Goal: Task Accomplishment & Management: Use online tool/utility

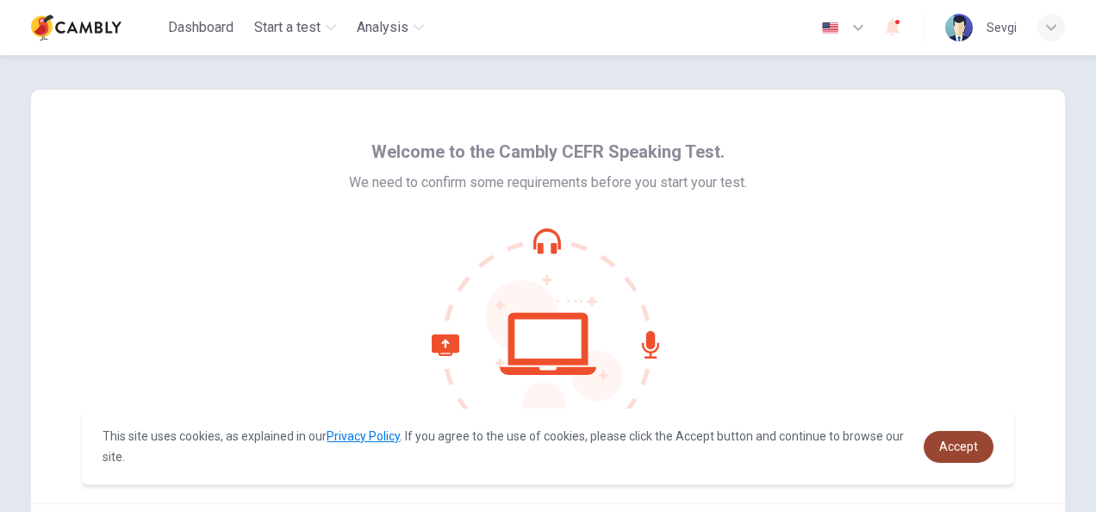
click at [949, 456] on link "Accept" at bounding box center [958, 447] width 70 height 32
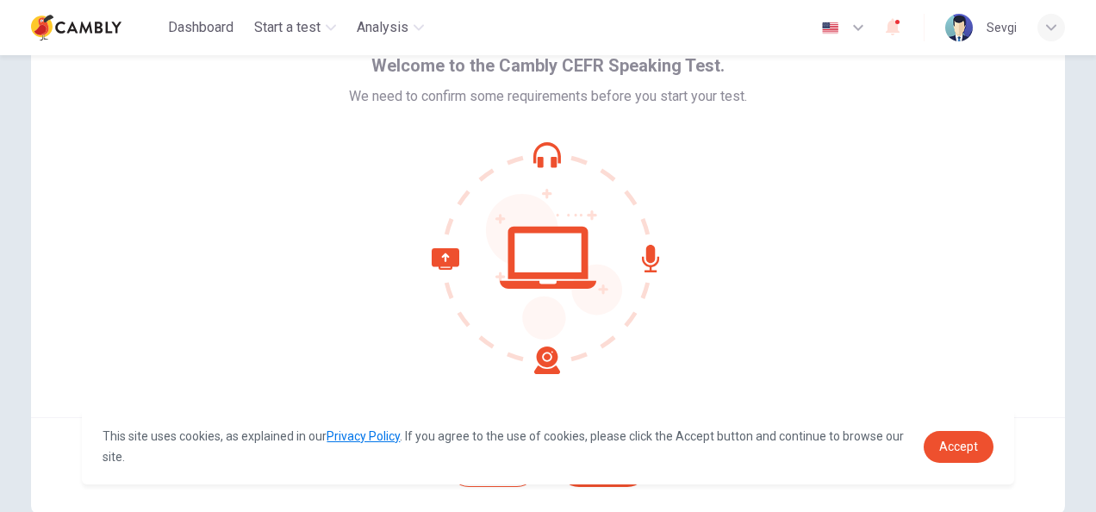
scroll to position [172, 0]
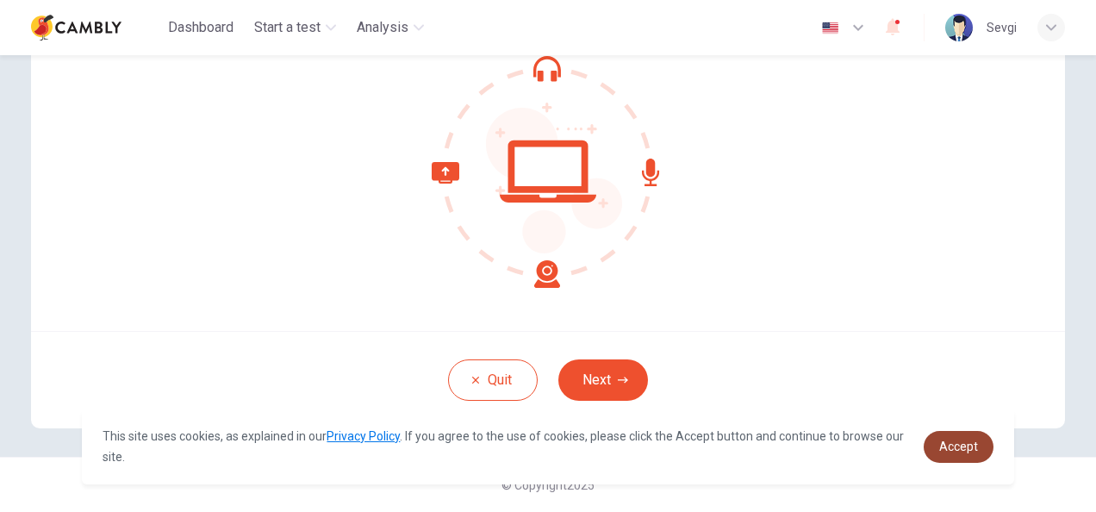
click at [957, 453] on link "Accept" at bounding box center [958, 447] width 70 height 32
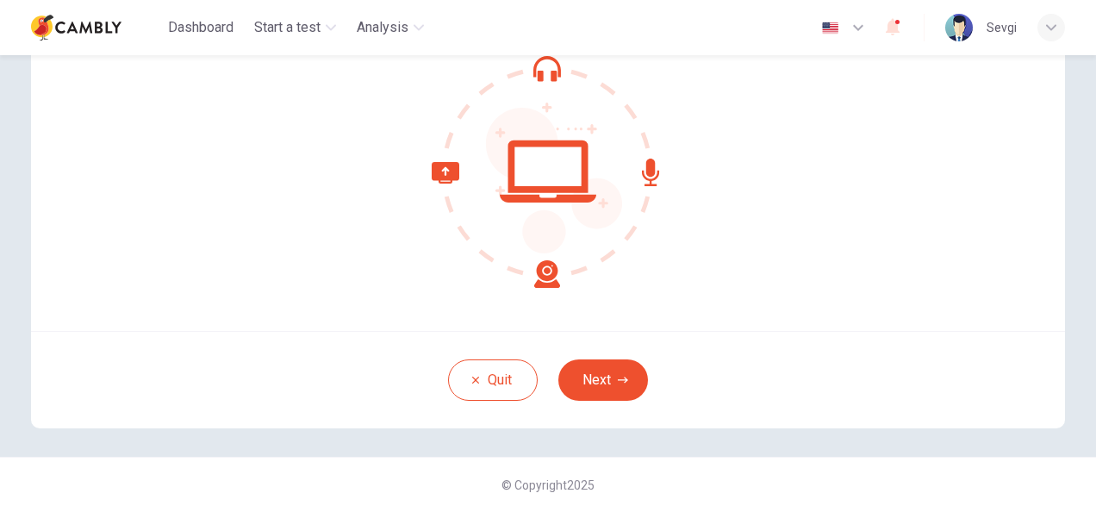
click at [608, 365] on button "Next" at bounding box center [603, 379] width 90 height 41
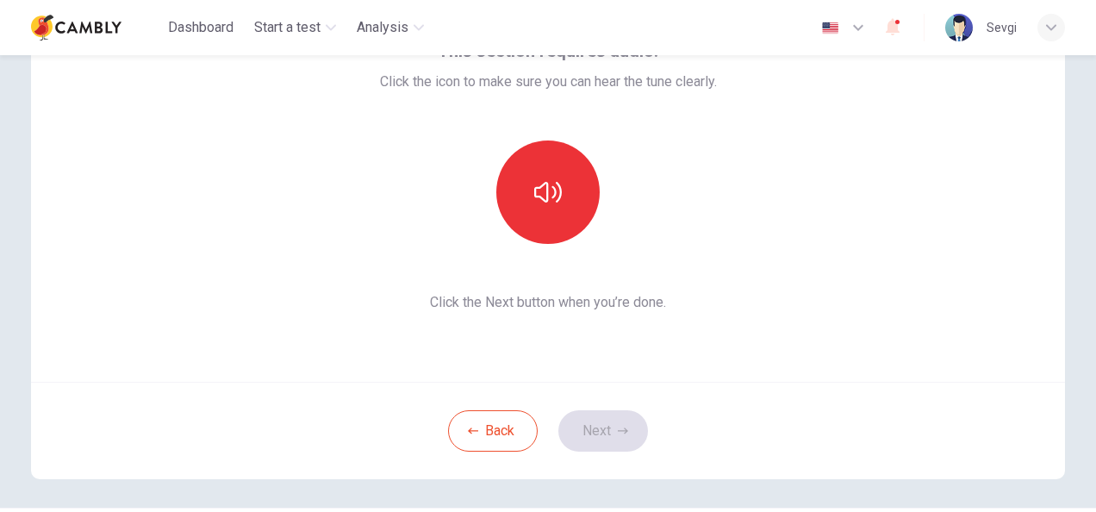
scroll to position [86, 0]
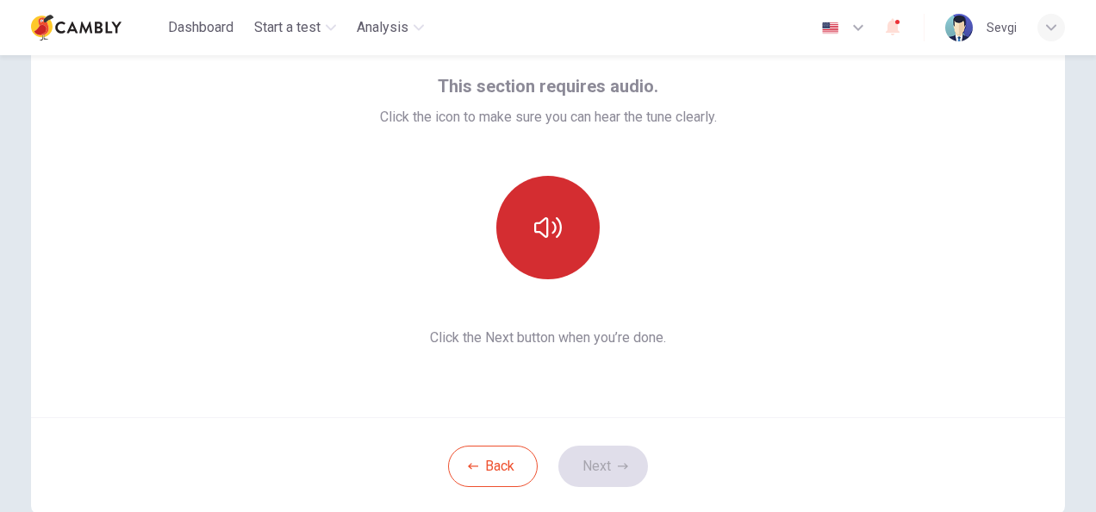
click at [546, 228] on icon "button" at bounding box center [548, 228] width 28 height 28
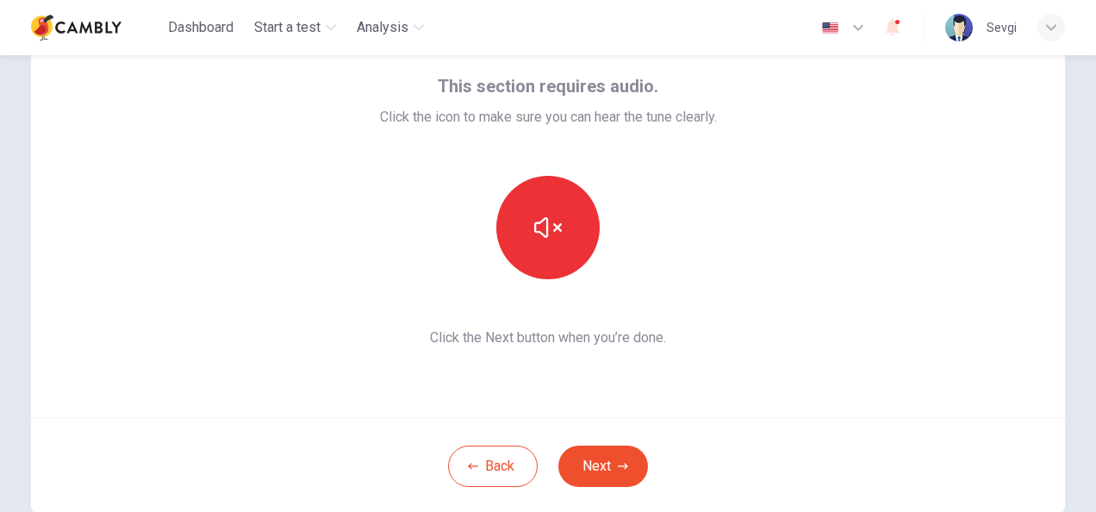
click at [598, 467] on button "Next" at bounding box center [603, 465] width 90 height 41
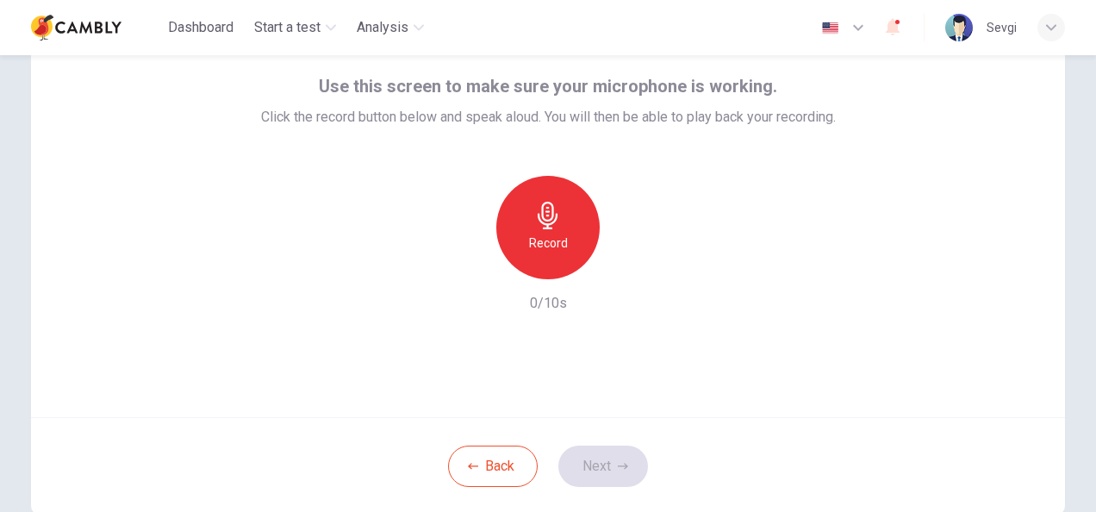
click at [502, 211] on div "Record" at bounding box center [547, 227] width 103 height 103
click at [630, 267] on icon "button" at bounding box center [627, 265] width 17 height 17
click at [612, 466] on button "Next" at bounding box center [603, 465] width 90 height 41
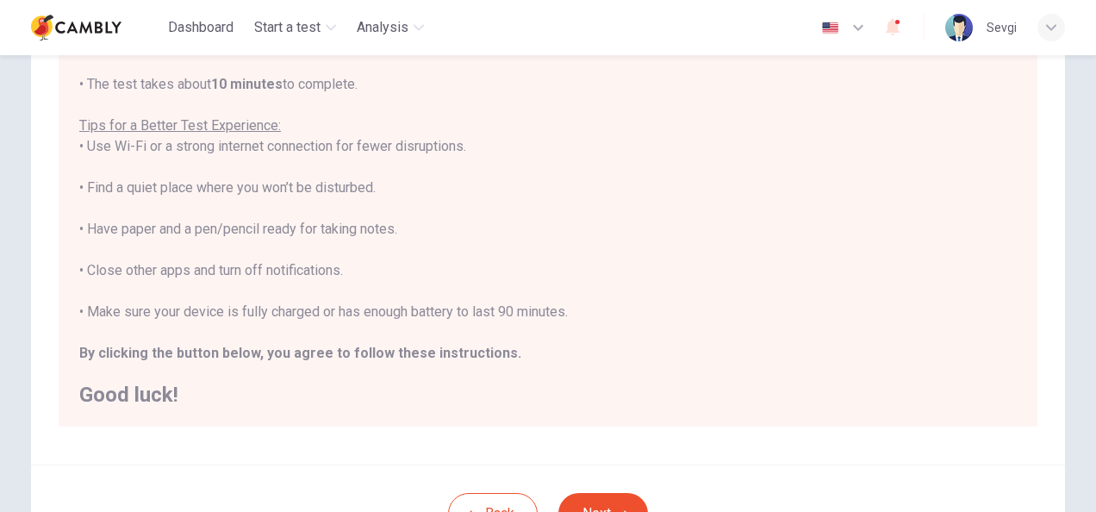
scroll to position [345, 0]
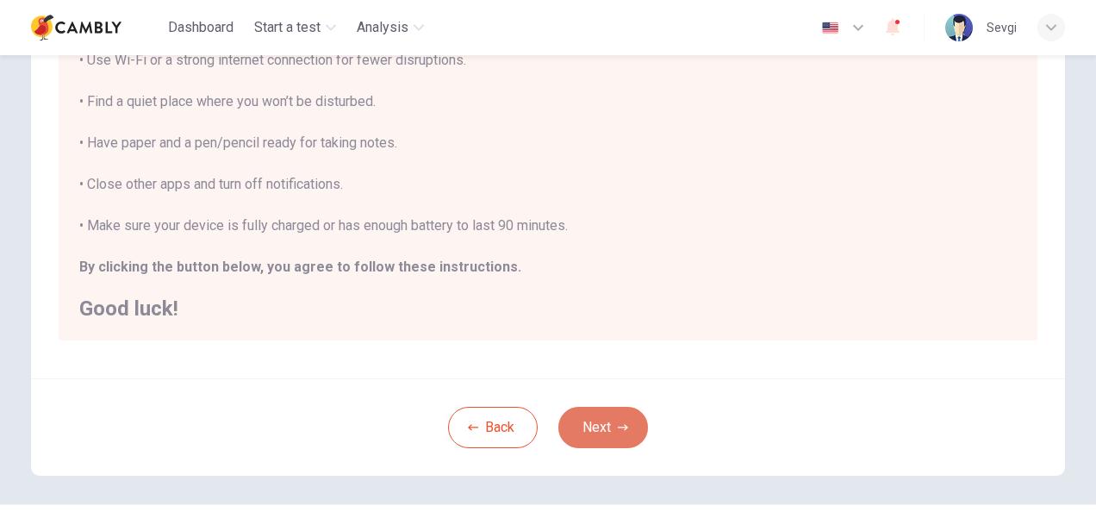
click at [618, 424] on icon "button" at bounding box center [623, 427] width 10 height 10
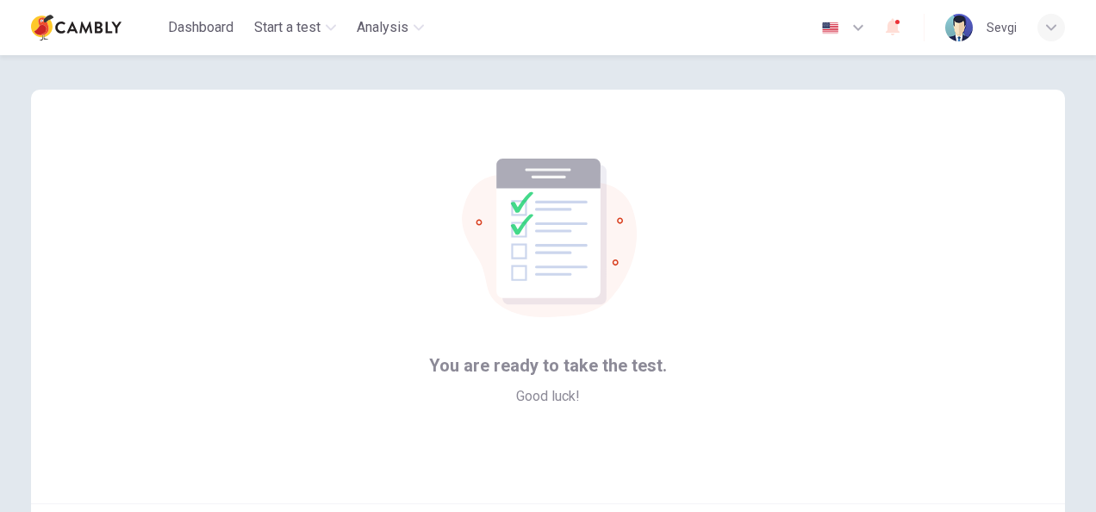
scroll to position [172, 0]
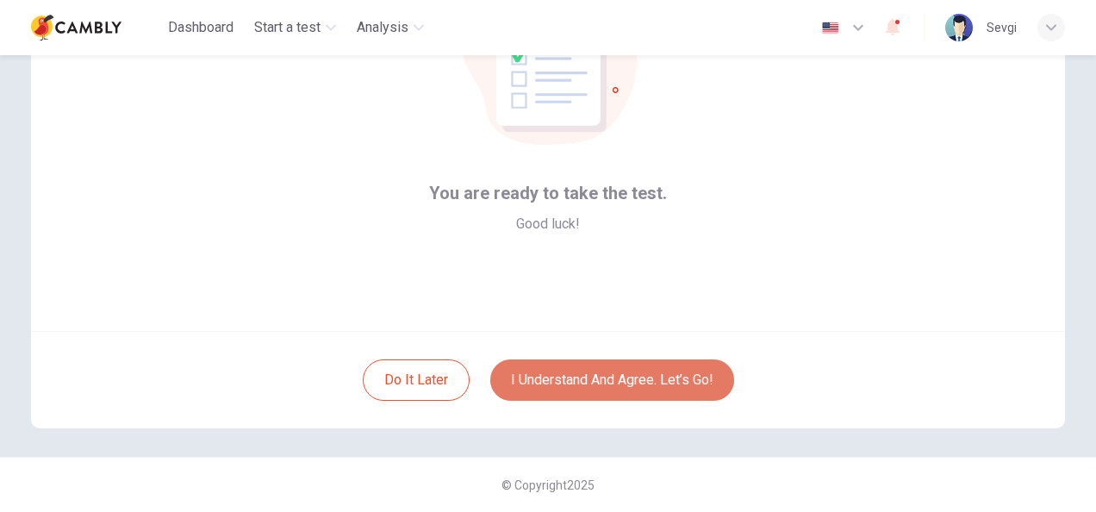
click at [610, 378] on button "I understand and agree. Let’s go!" at bounding box center [612, 379] width 244 height 41
click at [658, 388] on button "I understand and agree. Let’s go!" at bounding box center [612, 379] width 244 height 41
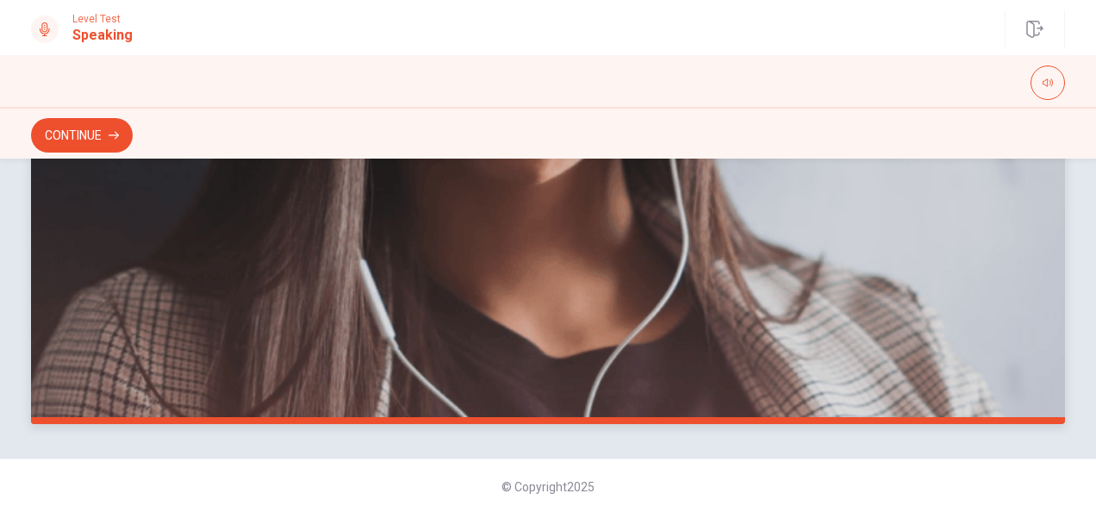
scroll to position [522, 0]
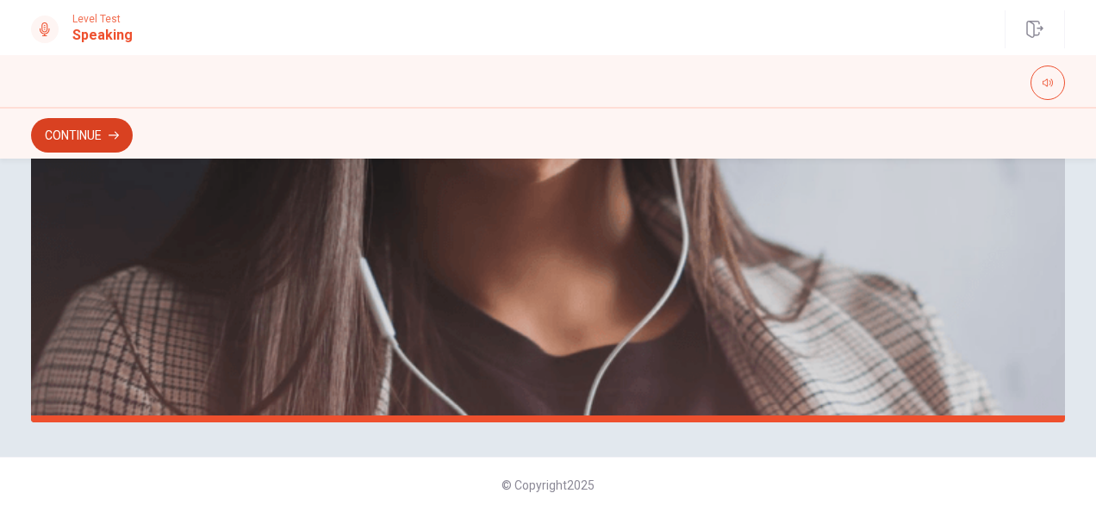
click at [96, 134] on button "Continue" at bounding box center [82, 135] width 102 height 34
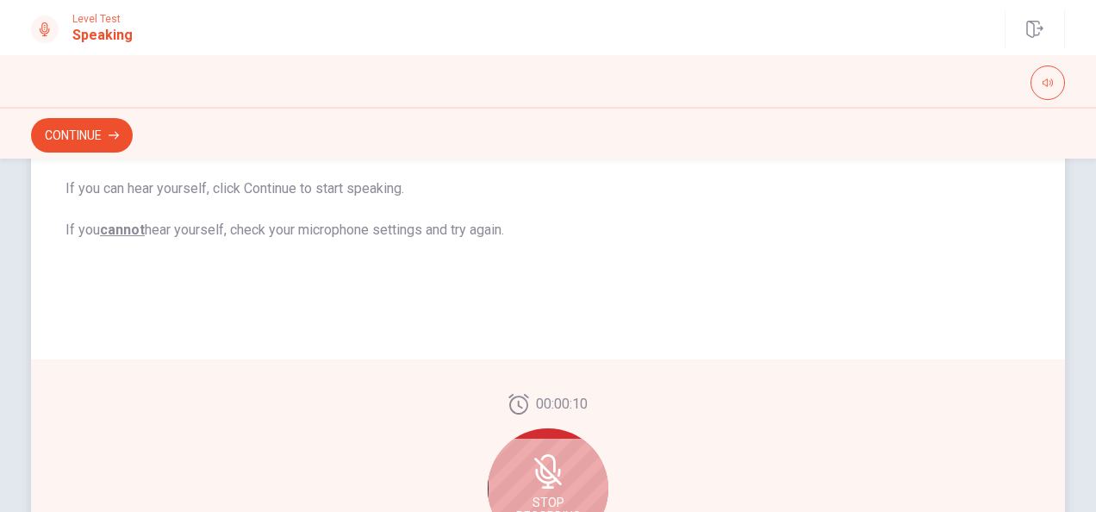
scroll to position [415, 0]
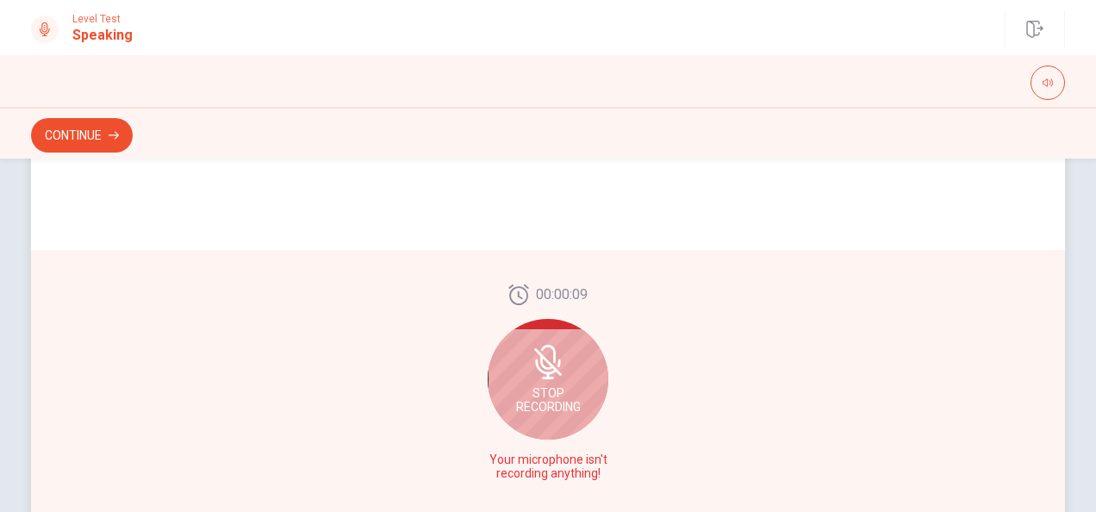
click at [549, 375] on icon at bounding box center [548, 362] width 34 height 34
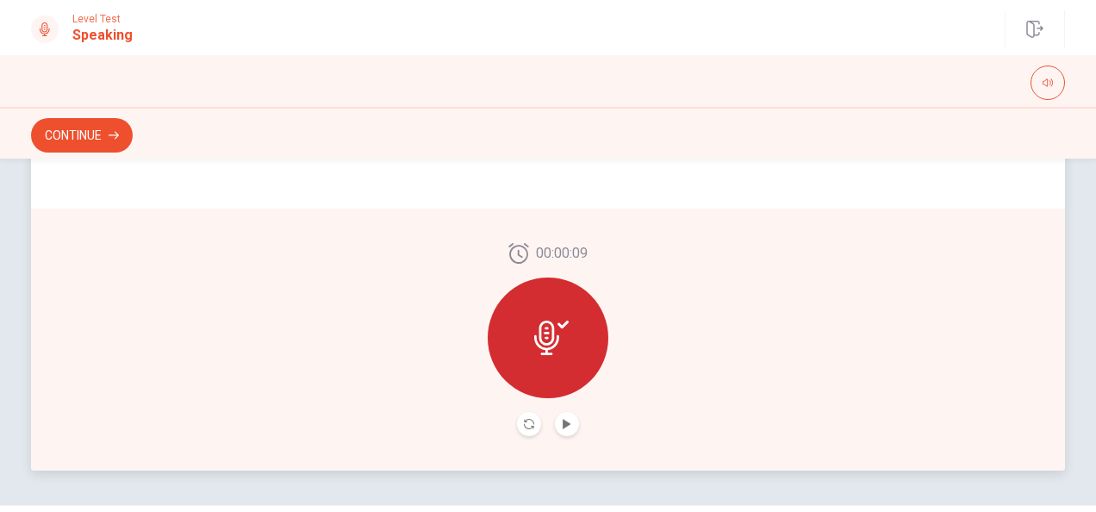
scroll to position [501, 0]
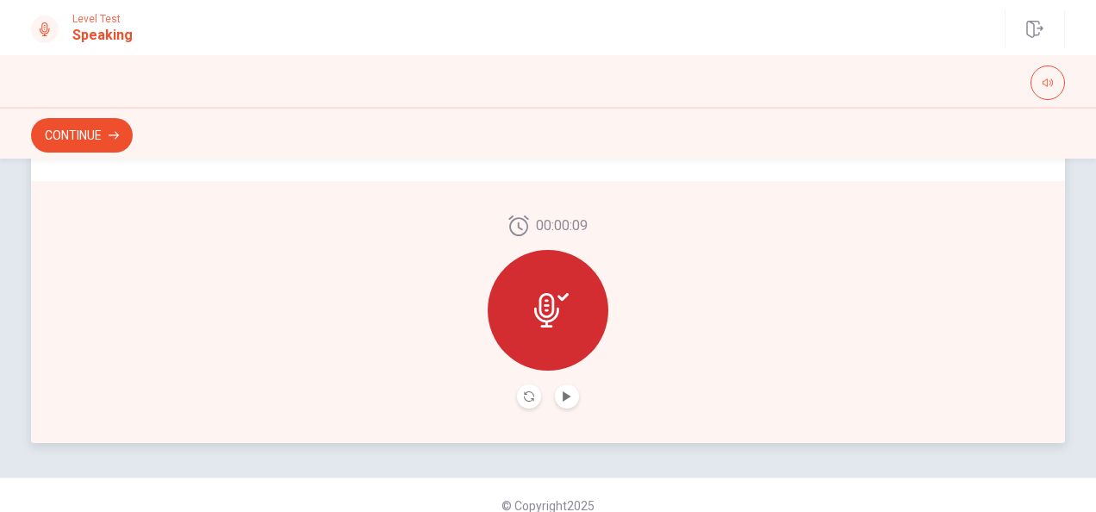
click at [548, 295] on icon at bounding box center [546, 310] width 25 height 34
click at [524, 395] on icon "Record Again" at bounding box center [529, 396] width 10 height 10
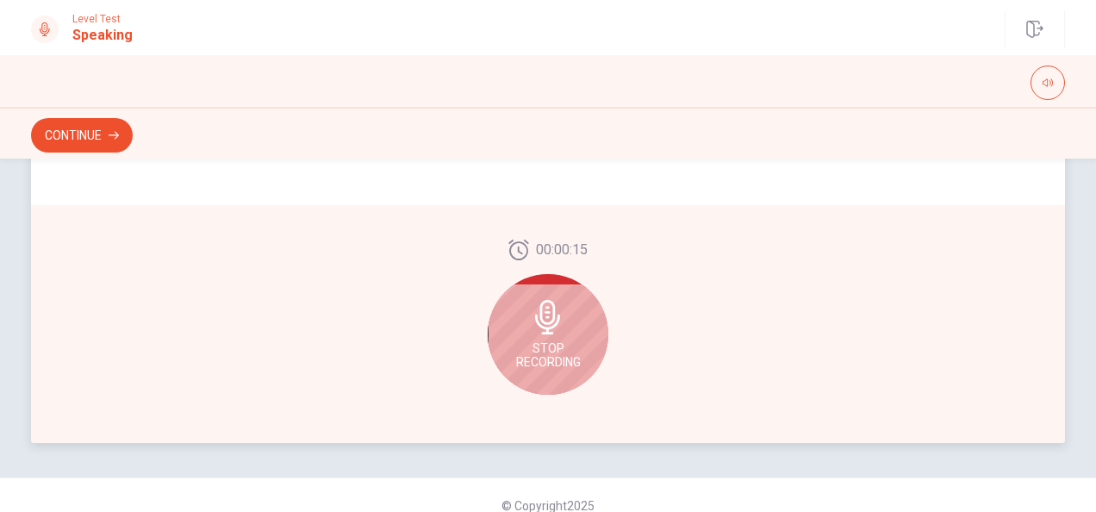
click at [538, 337] on div "Stop Recording" at bounding box center [548, 334] width 121 height 121
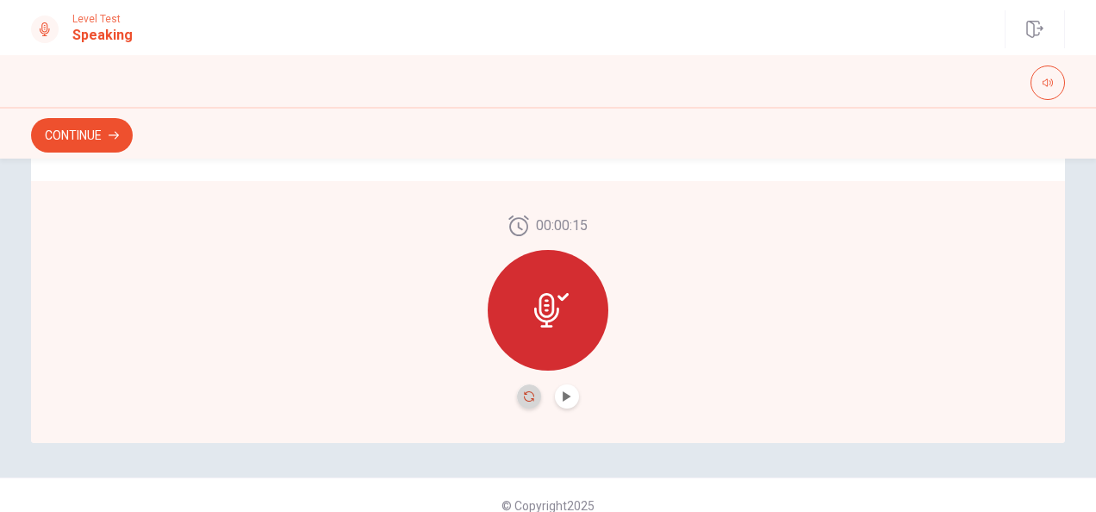
click at [524, 396] on icon "Record Again" at bounding box center [529, 396] width 10 height 10
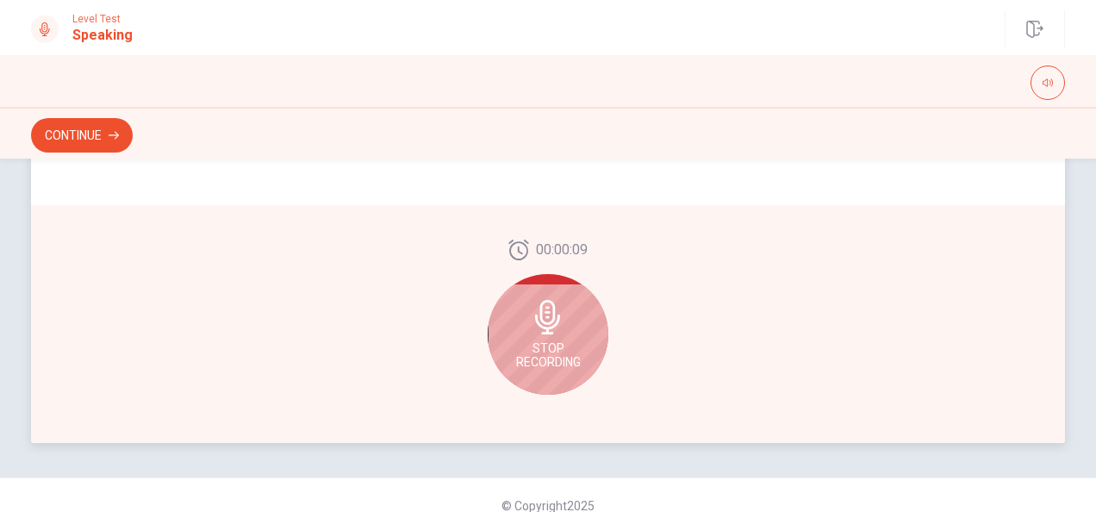
click at [550, 352] on span "Stop Recording" at bounding box center [548, 355] width 65 height 28
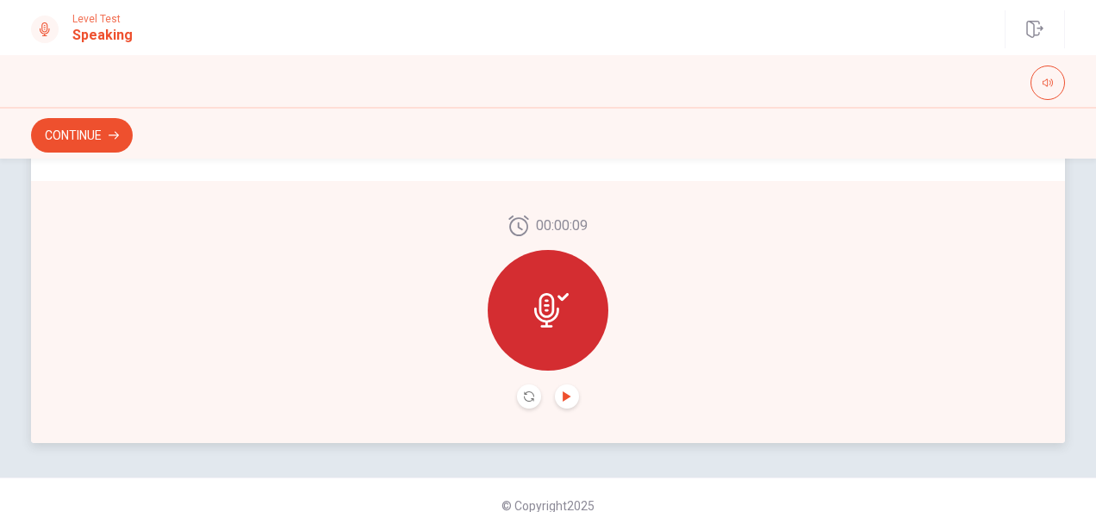
click at [563, 399] on icon "Play Audio" at bounding box center [567, 396] width 10 height 10
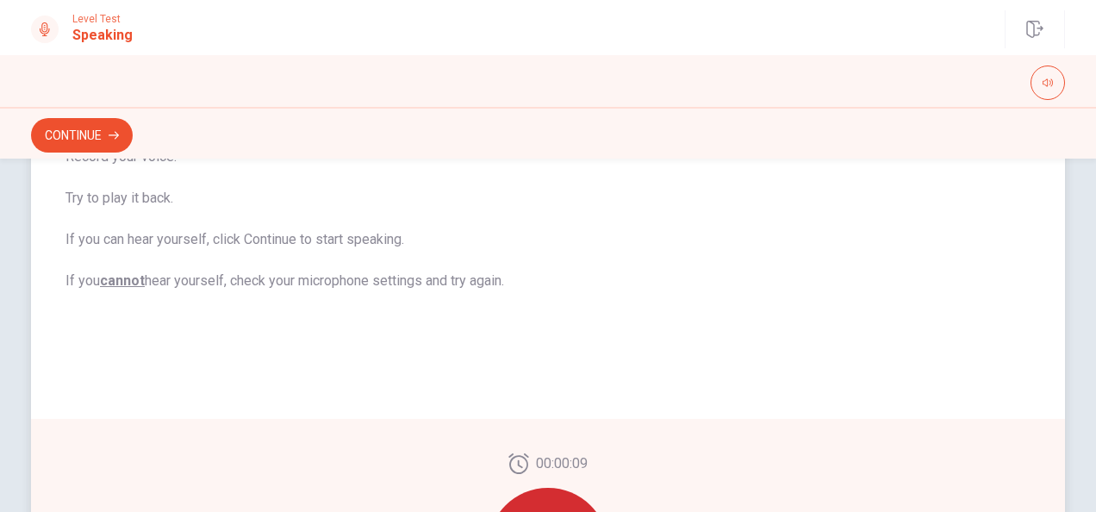
scroll to position [264, 0]
click at [90, 136] on button "Continue" at bounding box center [82, 135] width 102 height 34
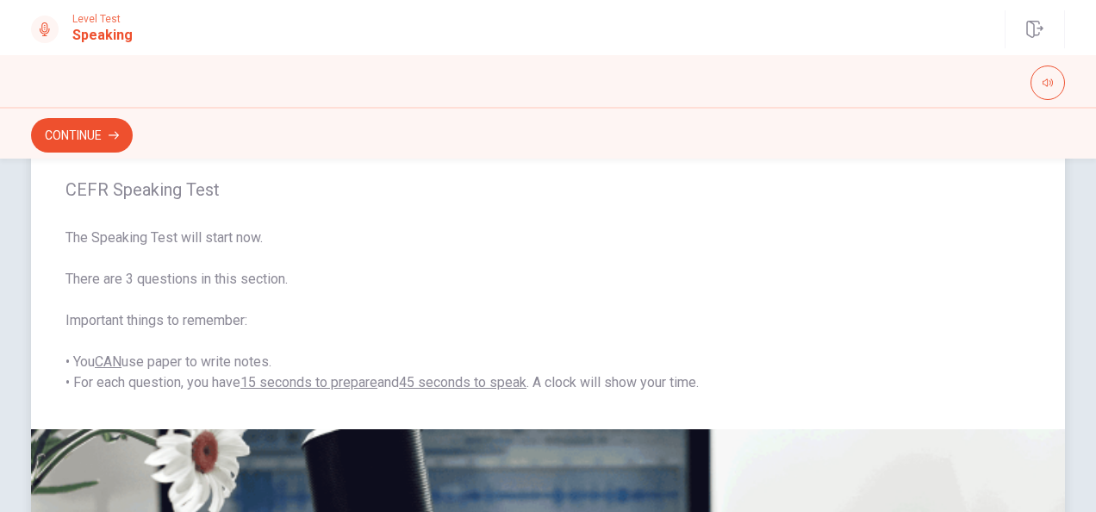
scroll to position [86, 0]
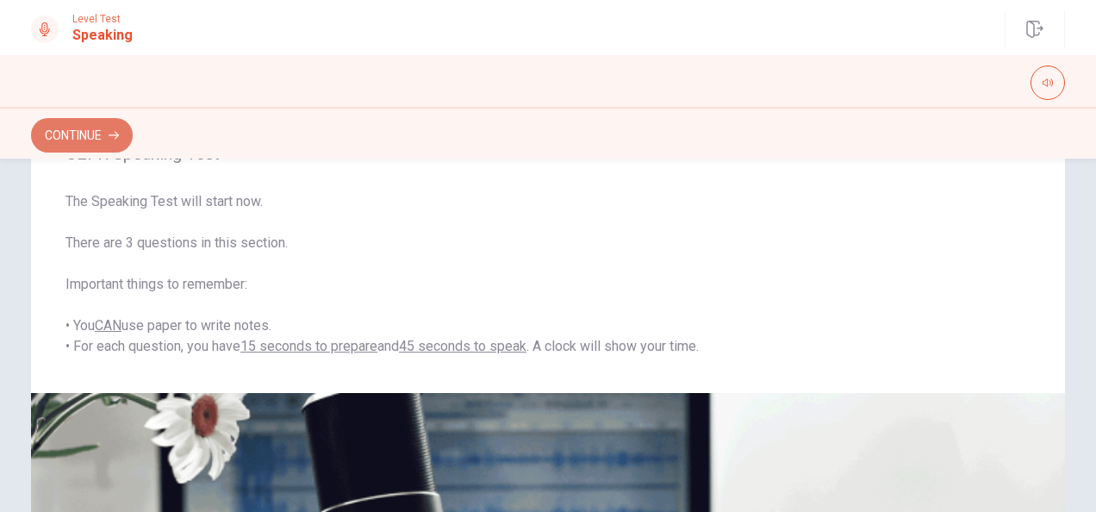
click at [91, 145] on button "Continue" at bounding box center [82, 135] width 102 height 34
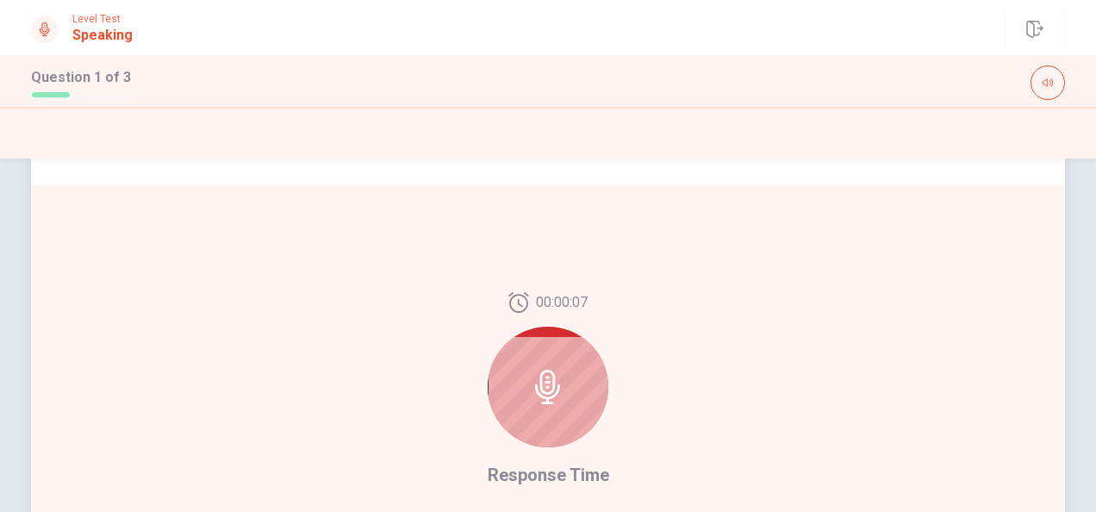
scroll to position [522, 0]
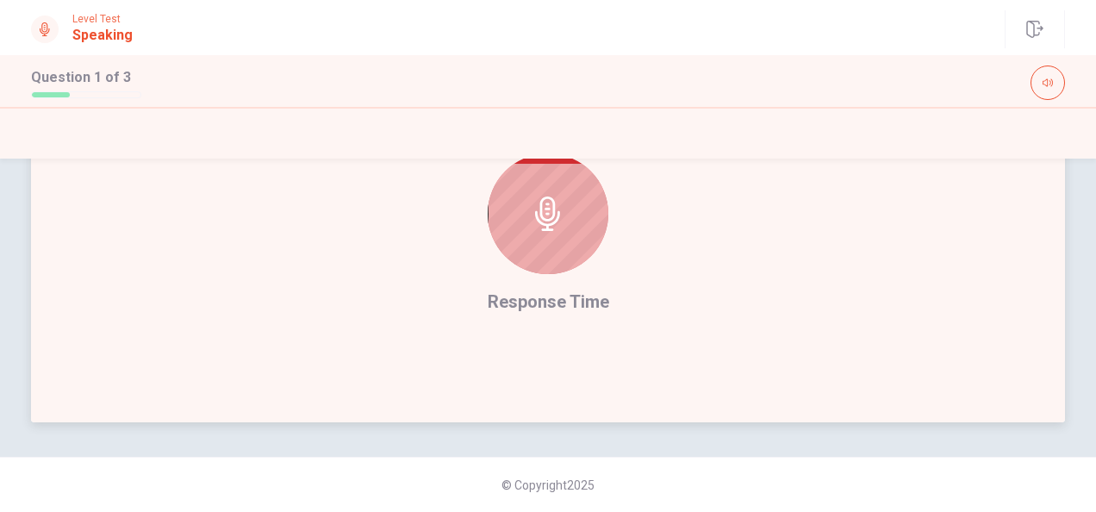
click at [545, 219] on icon at bounding box center [547, 213] width 25 height 34
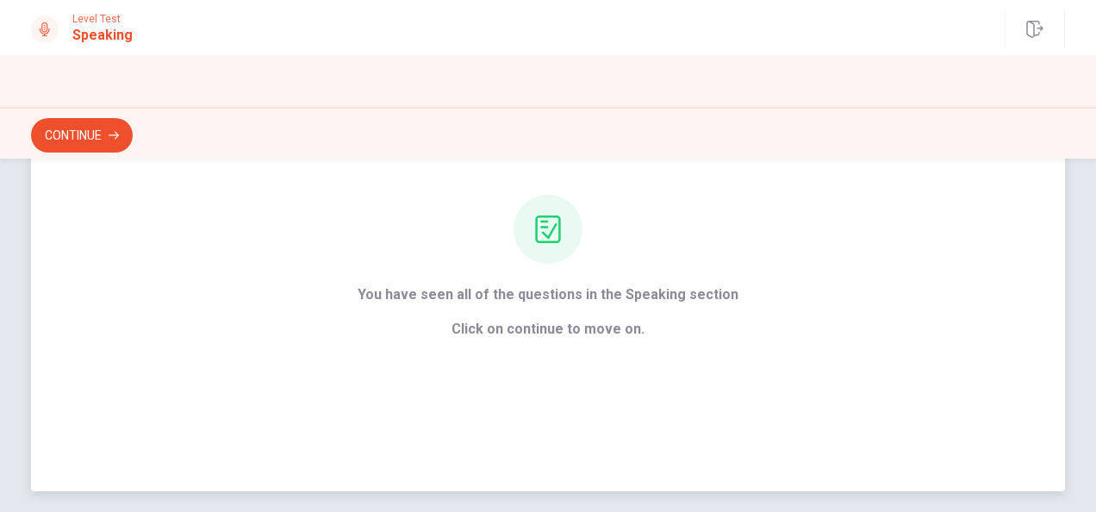
scroll to position [177, 0]
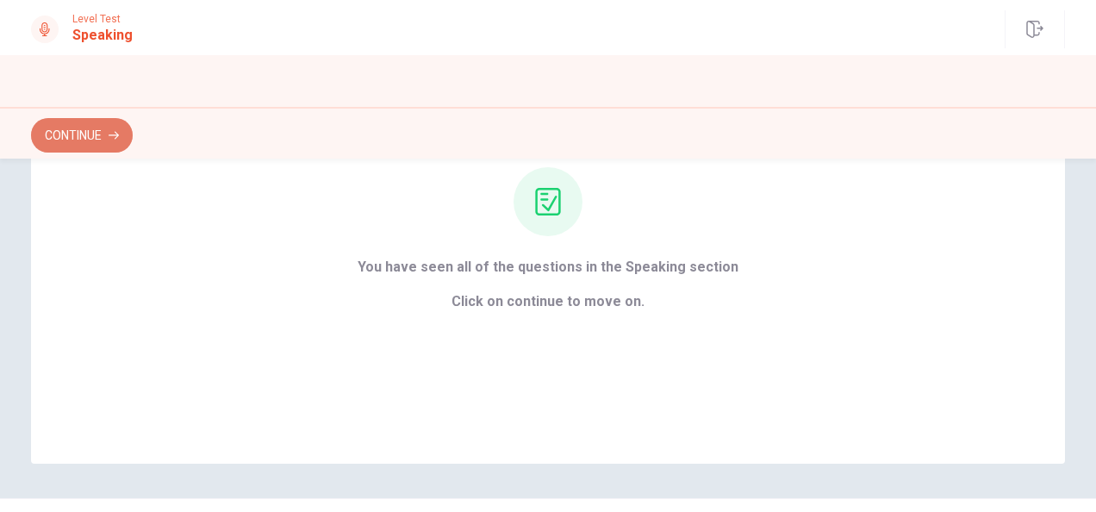
click at [79, 131] on button "Continue" at bounding box center [82, 135] width 102 height 34
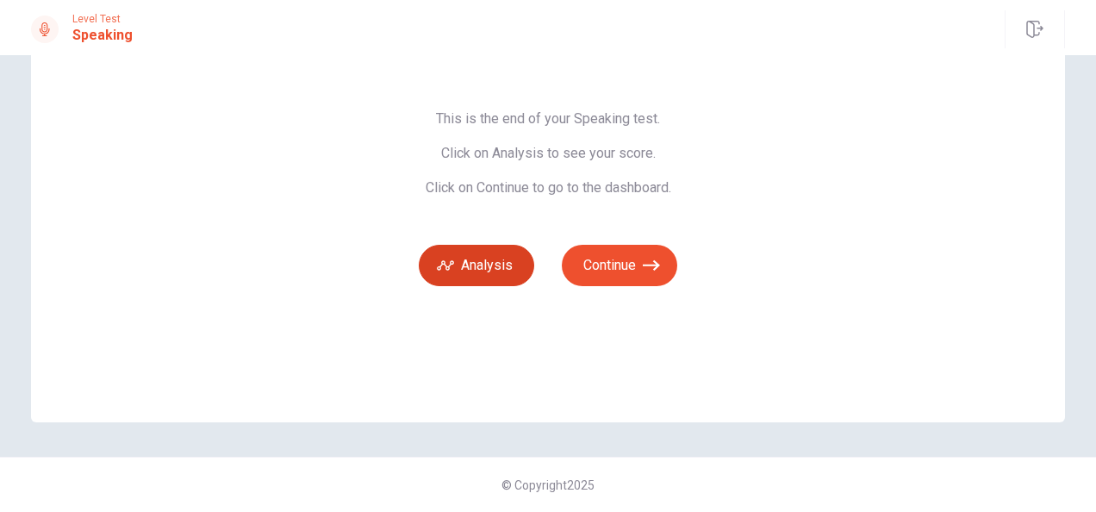
click at [481, 257] on button "Analysis" at bounding box center [476, 265] width 115 height 41
